Goal: Navigation & Orientation: Find specific page/section

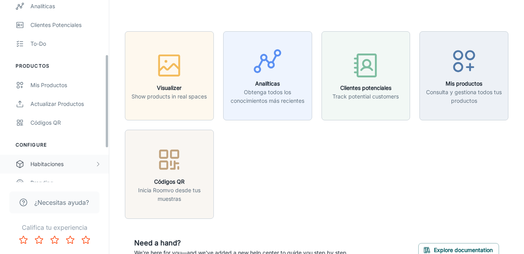
scroll to position [117, 0]
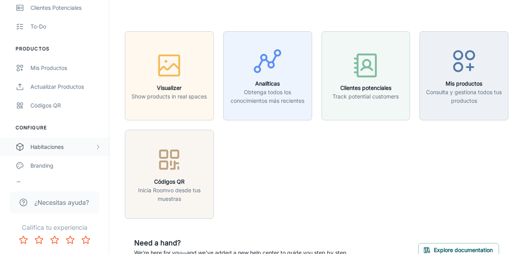
click at [77, 145] on div "Habitaciones" at bounding box center [62, 146] width 64 height 9
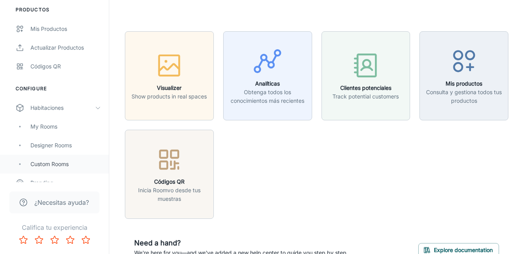
click at [72, 162] on div "Custom Rooms" at bounding box center [65, 164] width 71 height 9
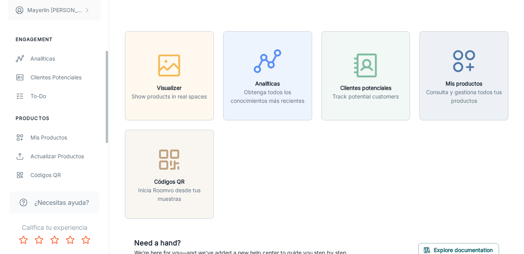
scroll to position [117, 0]
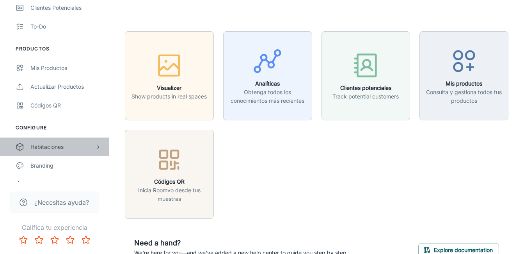
click at [73, 149] on div "Habitaciones" at bounding box center [62, 146] width 64 height 9
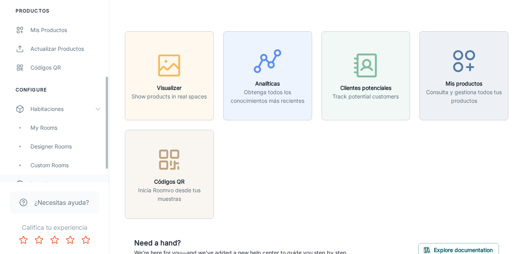
scroll to position [195, 0]
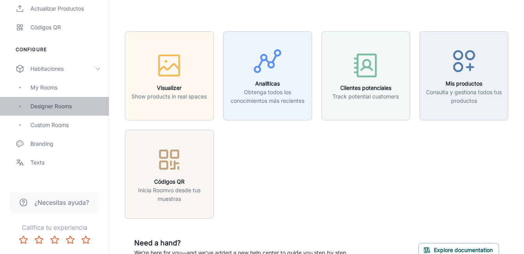
click at [75, 108] on div "Designer Rooms" at bounding box center [65, 106] width 71 height 9
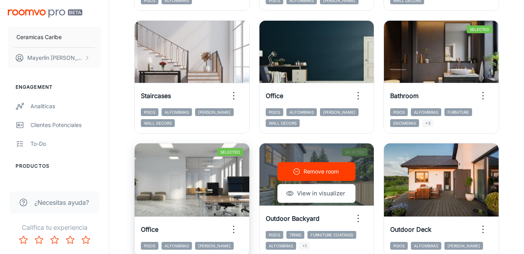
scroll to position [273, 0]
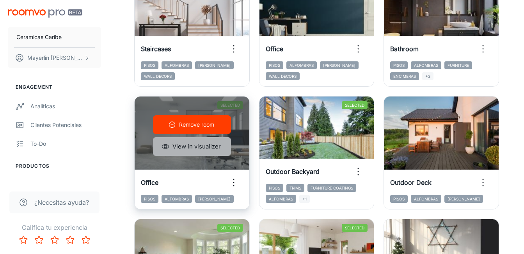
click at [181, 150] on button "View in visualizer" at bounding box center [192, 146] width 78 height 19
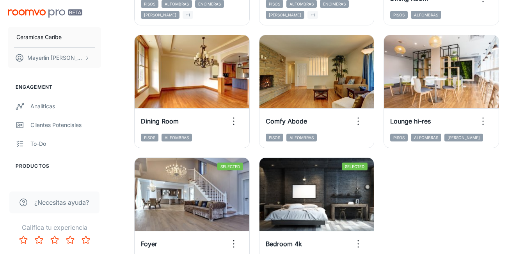
scroll to position [1210, 0]
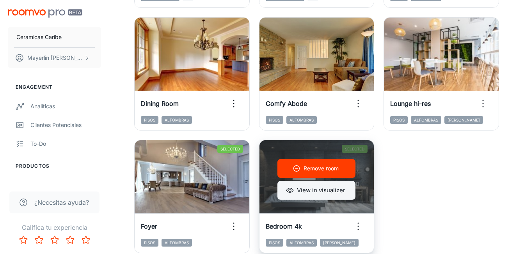
click at [306, 187] on button "View in visualizer" at bounding box center [317, 190] width 78 height 19
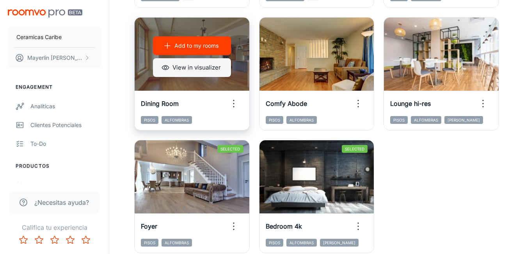
click at [209, 75] on button "View in visualizer" at bounding box center [192, 67] width 78 height 19
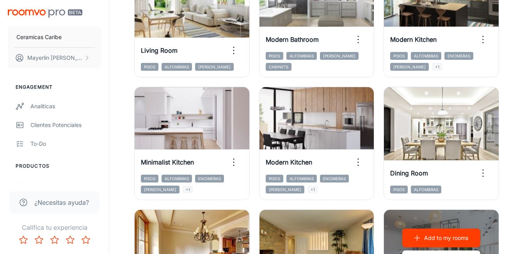
scroll to position [1015, 0]
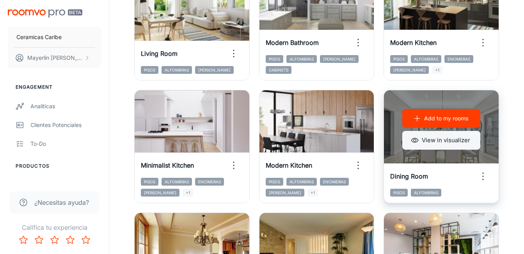
click at [433, 150] on div "Add to my rooms View in visualizer" at bounding box center [441, 129] width 115 height 78
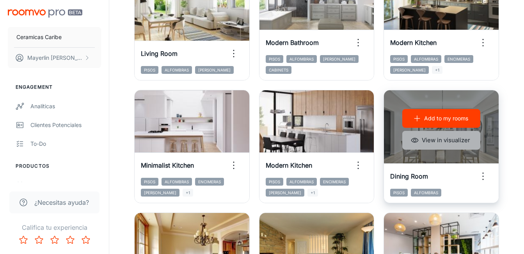
click at [434, 141] on button "View in visualizer" at bounding box center [441, 140] width 78 height 19
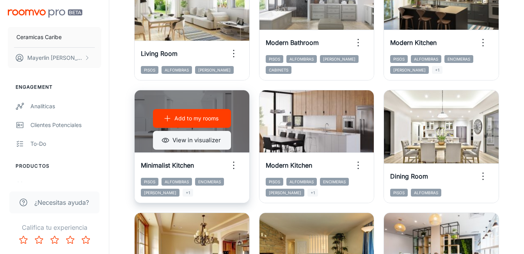
click at [202, 149] on button "View in visualizer" at bounding box center [192, 140] width 78 height 19
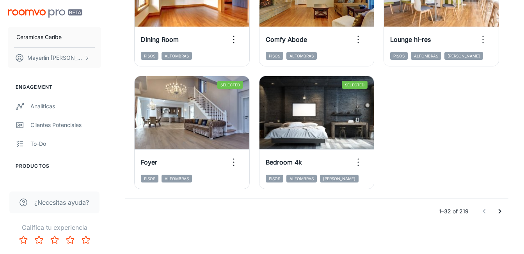
scroll to position [1275, 0]
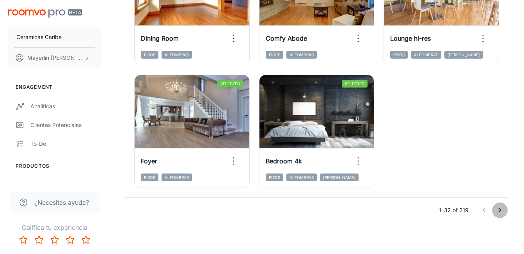
click at [501, 212] on icon "Go to next page" at bounding box center [499, 209] width 9 height 9
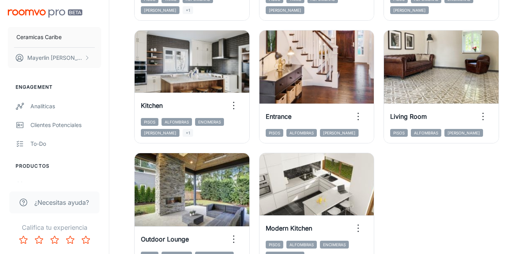
scroll to position [1119, 0]
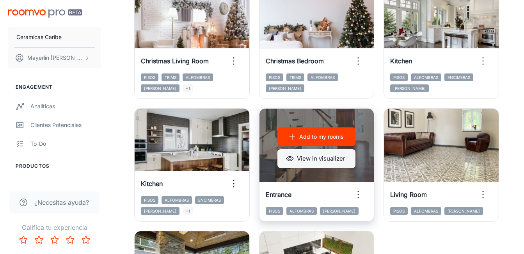
click at [323, 160] on button "View in visualizer" at bounding box center [317, 158] width 78 height 19
